Goal: Find specific page/section

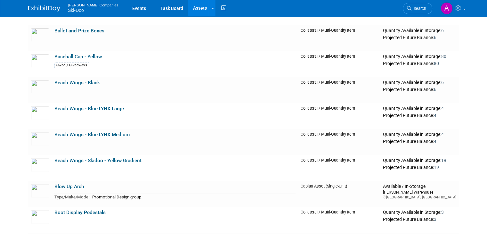
scroll to position [320, 0]
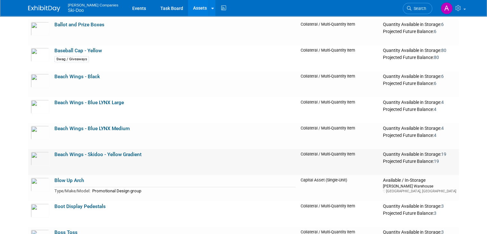
click at [59, 154] on link "Beach Wings - Skidoo - Yellow Gradient" at bounding box center [97, 154] width 87 height 6
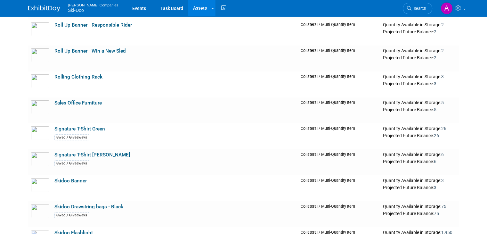
scroll to position [1911, 0]
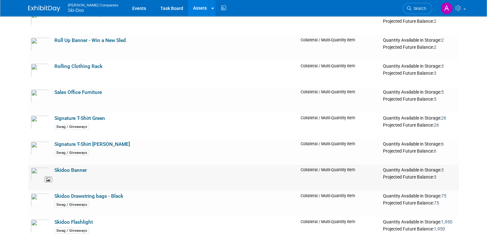
click at [31, 175] on img at bounding box center [40, 174] width 19 height 14
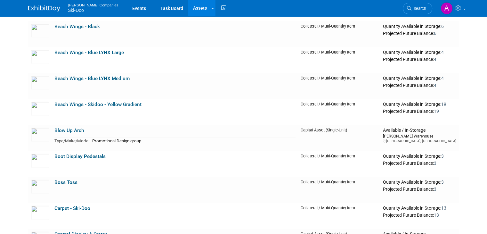
scroll to position [354, 0]
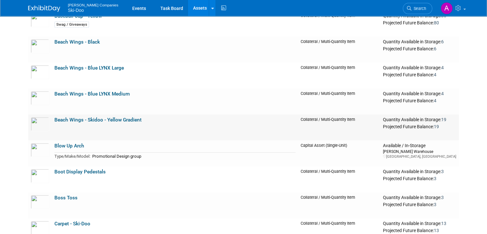
click at [62, 122] on link "Beach Wings - Skidoo - Yellow Gradient" at bounding box center [97, 120] width 87 height 6
click at [63, 40] on link "Beach Wings - Black" at bounding box center [76, 42] width 45 height 6
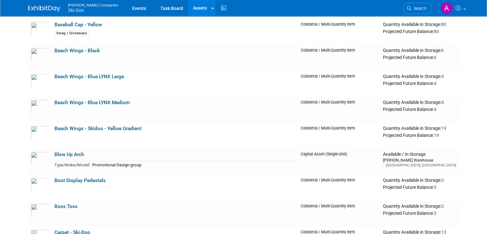
scroll to position [376, 0]
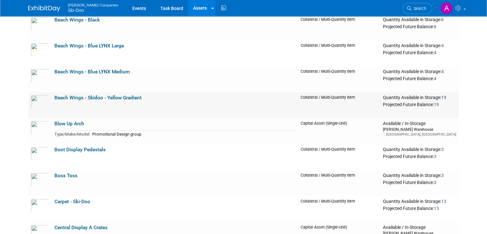
click at [71, 98] on link "Beach Wings - Skidoo - Yellow Gradient" at bounding box center [97, 98] width 87 height 6
